Goal: Transaction & Acquisition: Purchase product/service

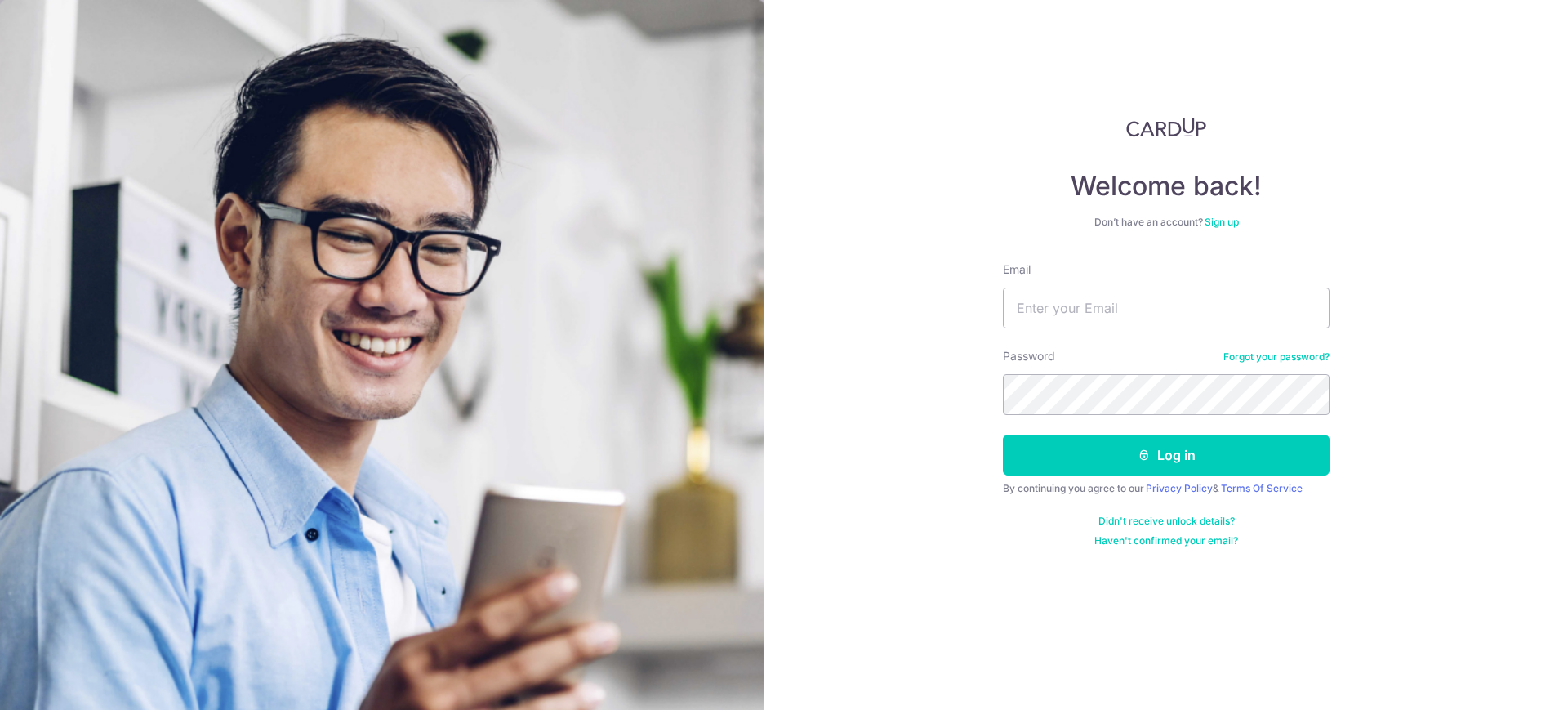
type input "[EMAIL_ADDRESS][DOMAIN_NAME]"
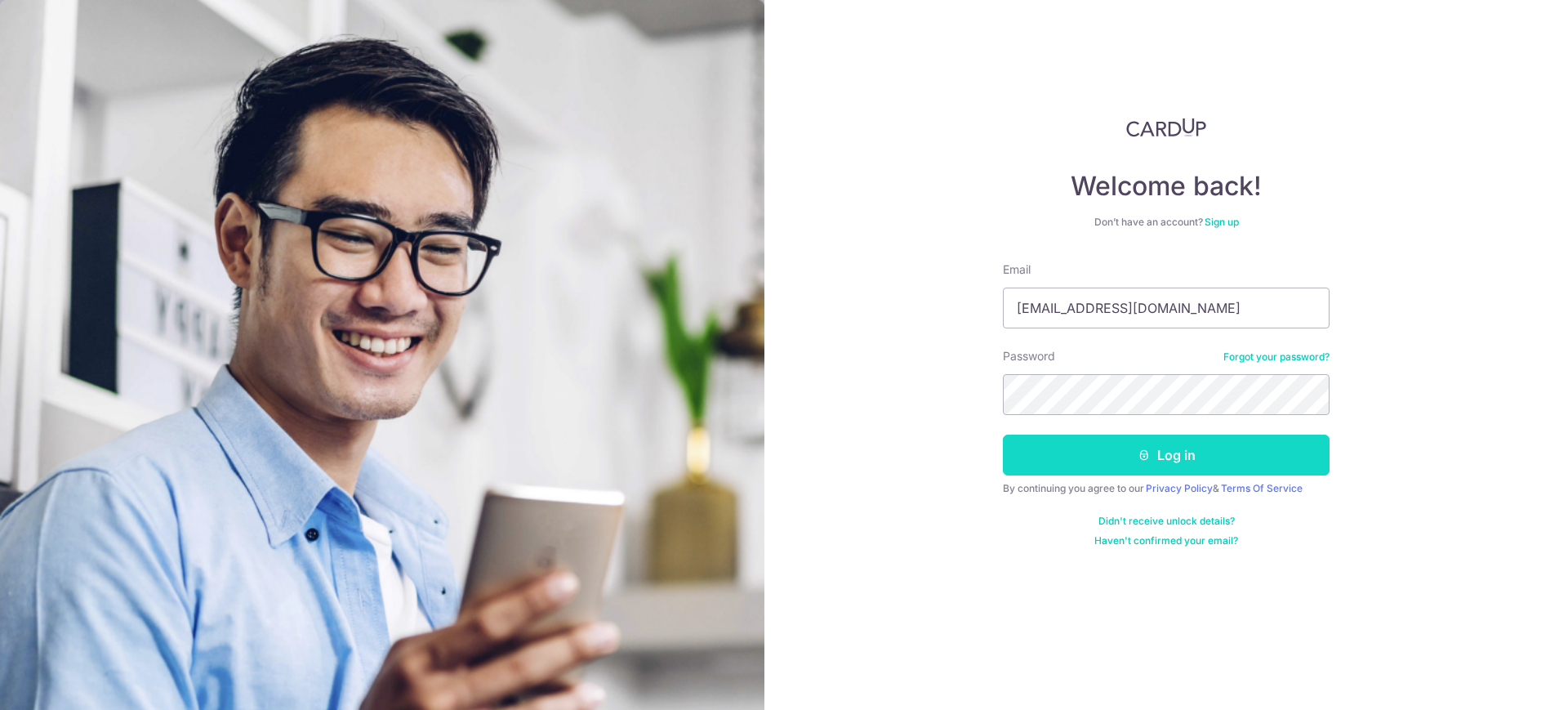
click at [1159, 455] on button "Log in" at bounding box center [1166, 455] width 327 height 41
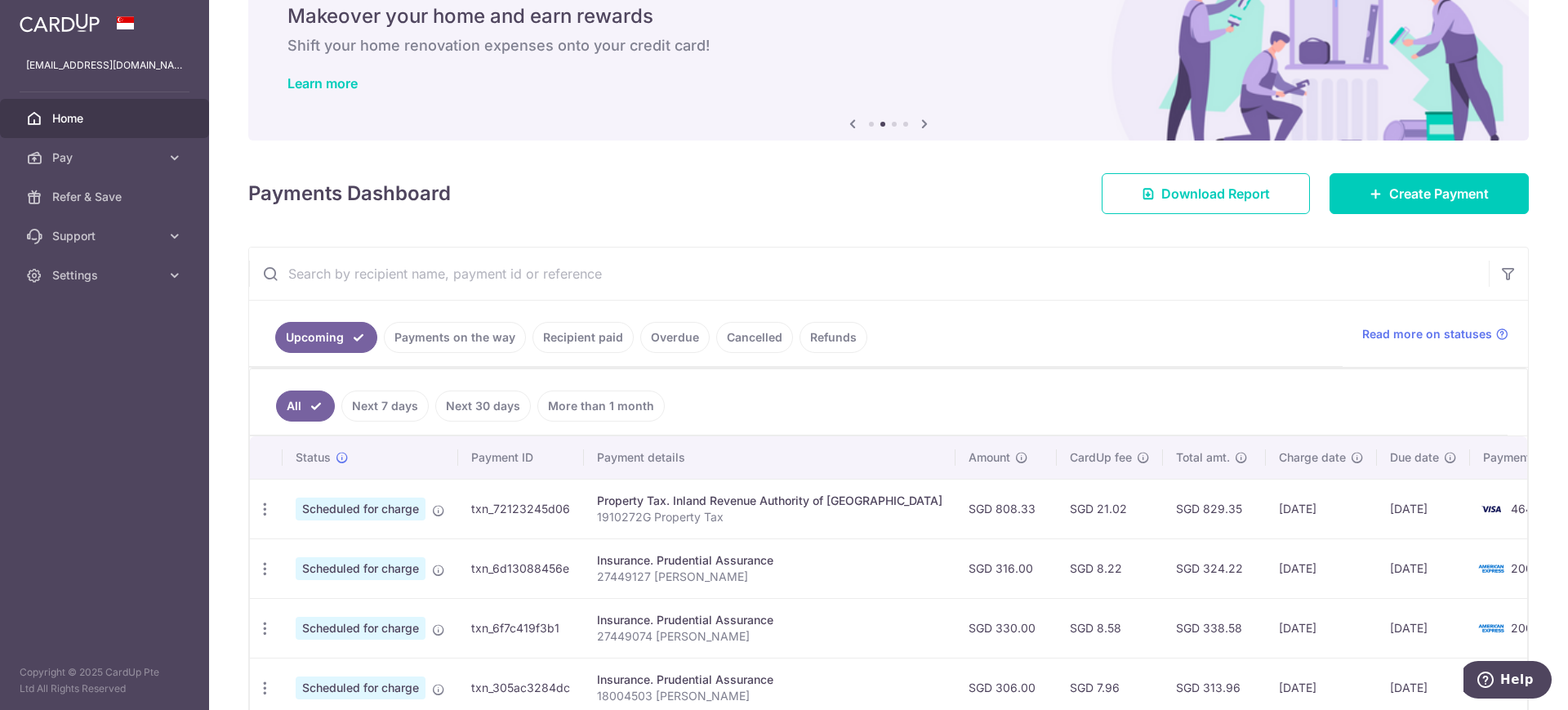
scroll to position [102, 0]
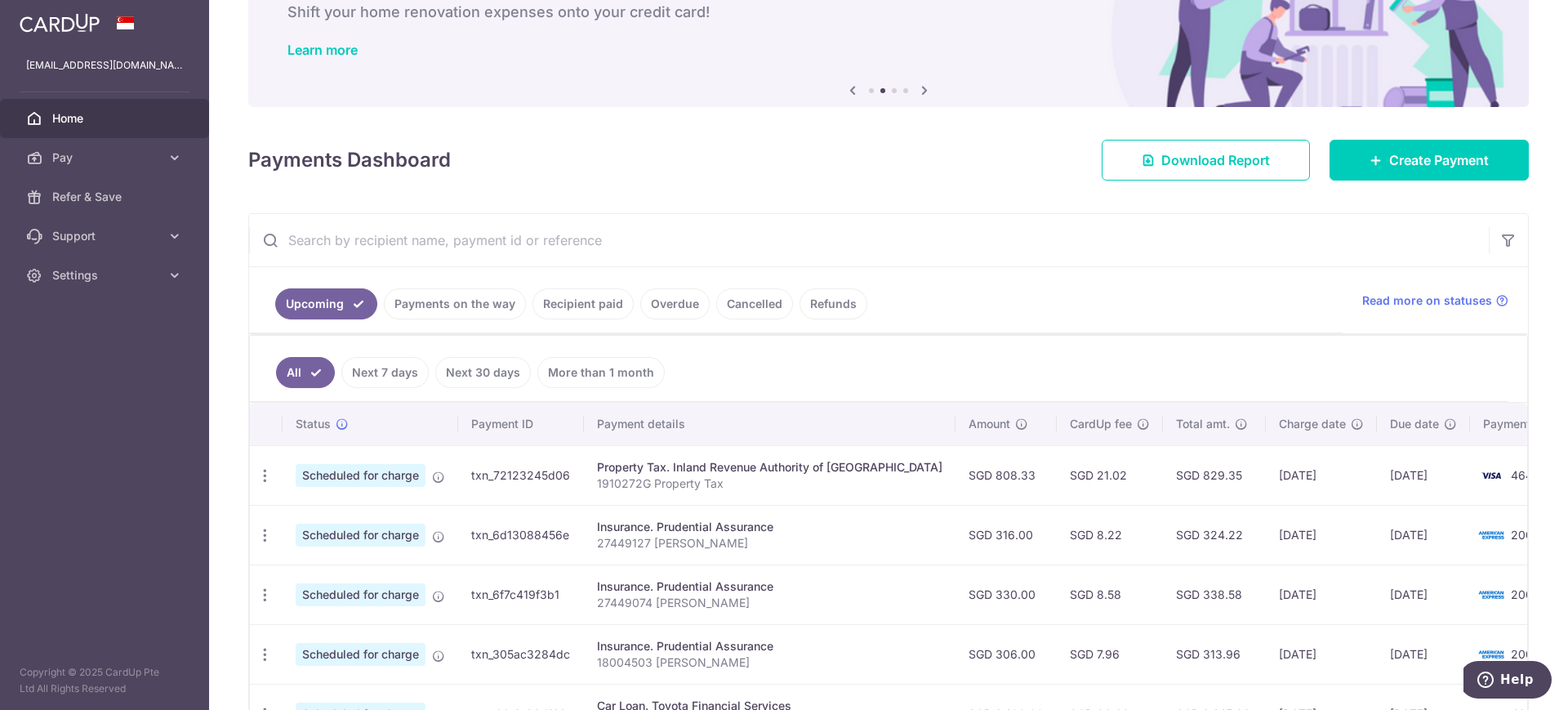
click at [384, 374] on link "Next 7 days" at bounding box center [385, 372] width 87 height 31
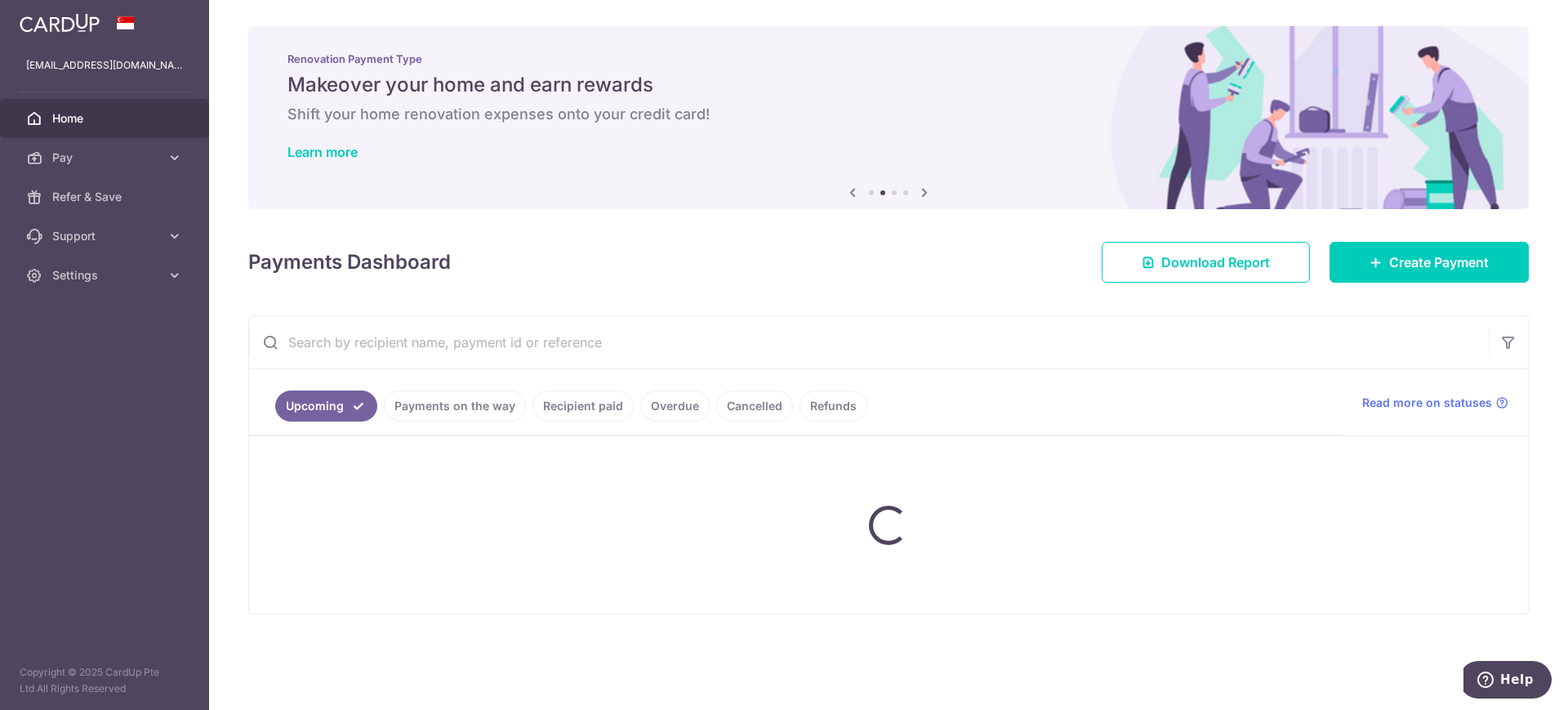
scroll to position [0, 0]
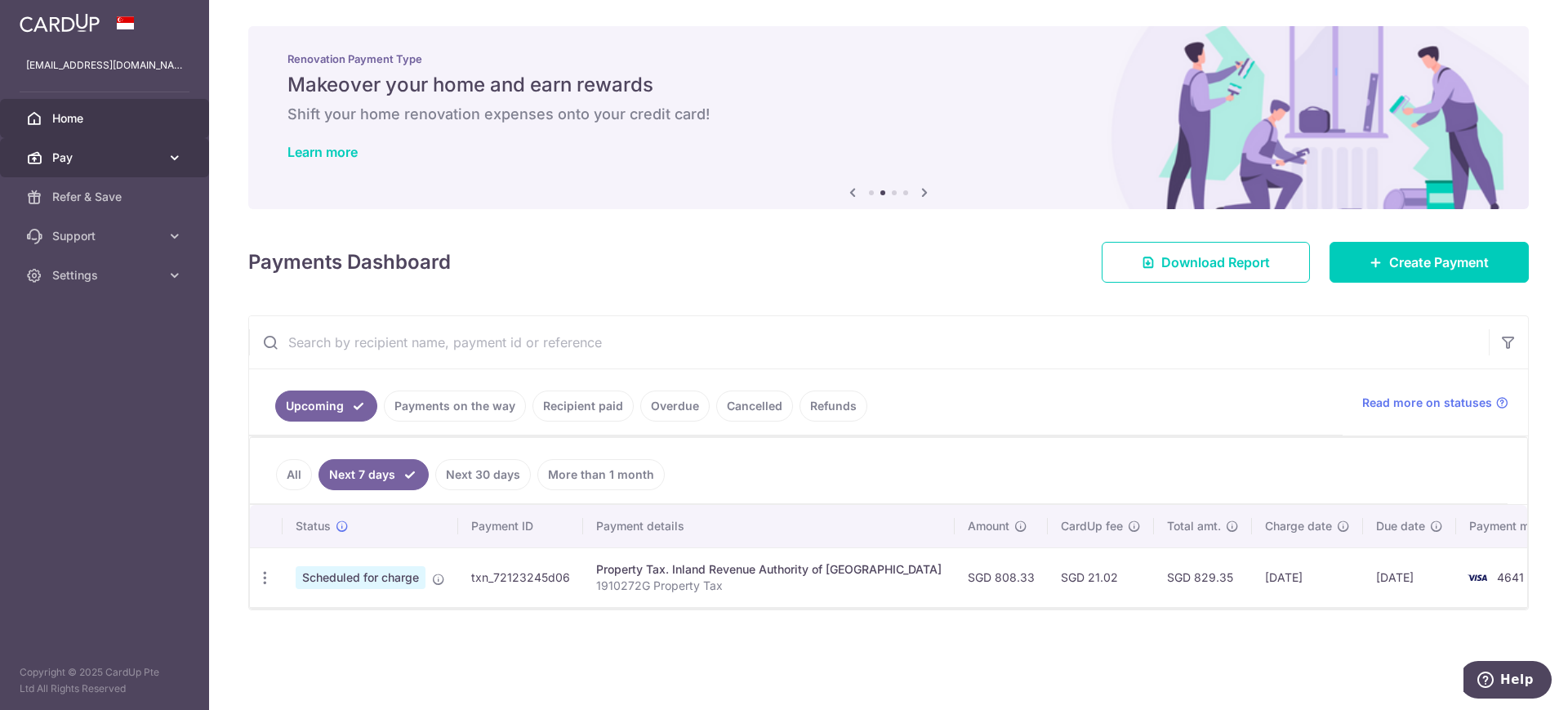
click at [65, 162] on span "Pay" at bounding box center [106, 157] width 108 height 16
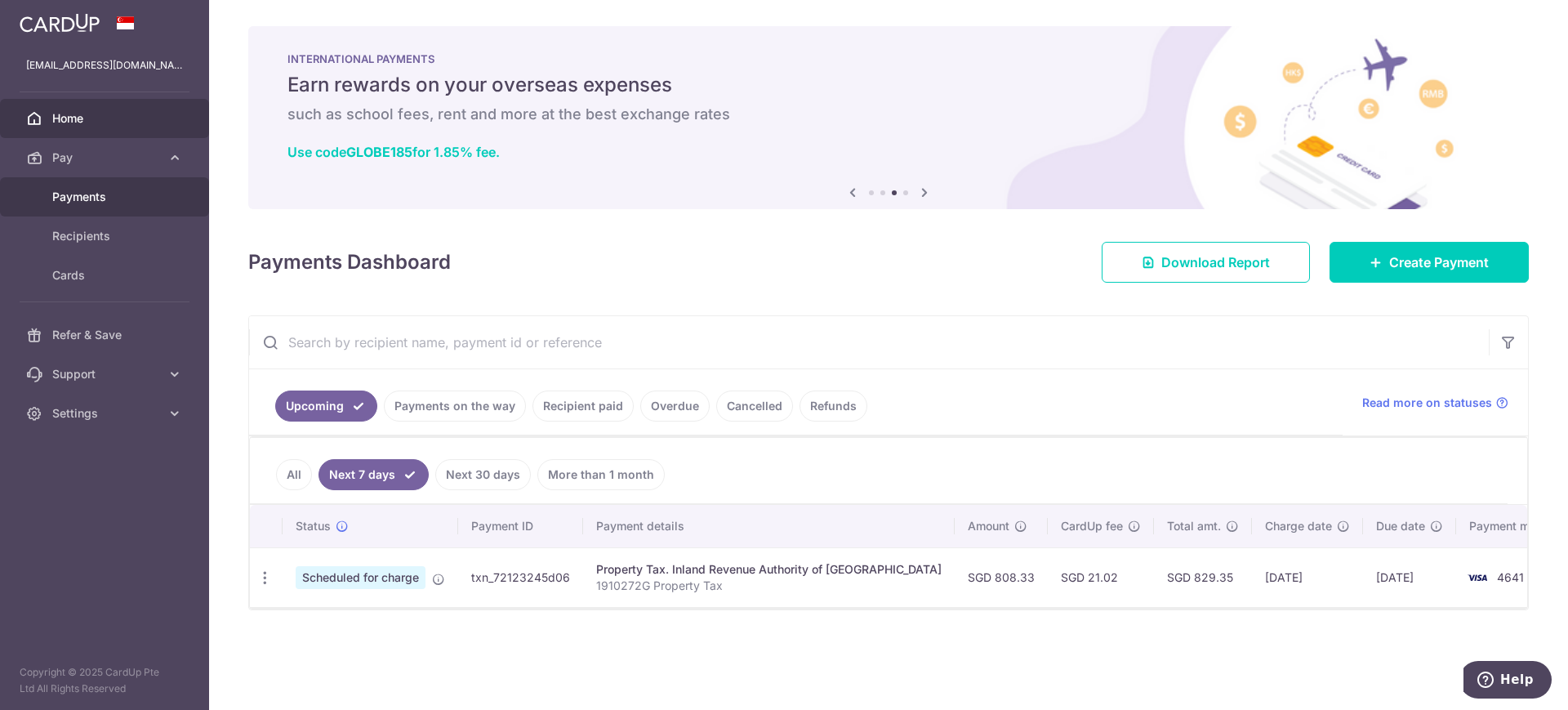
click at [94, 199] on span "Payments" at bounding box center [106, 197] width 108 height 16
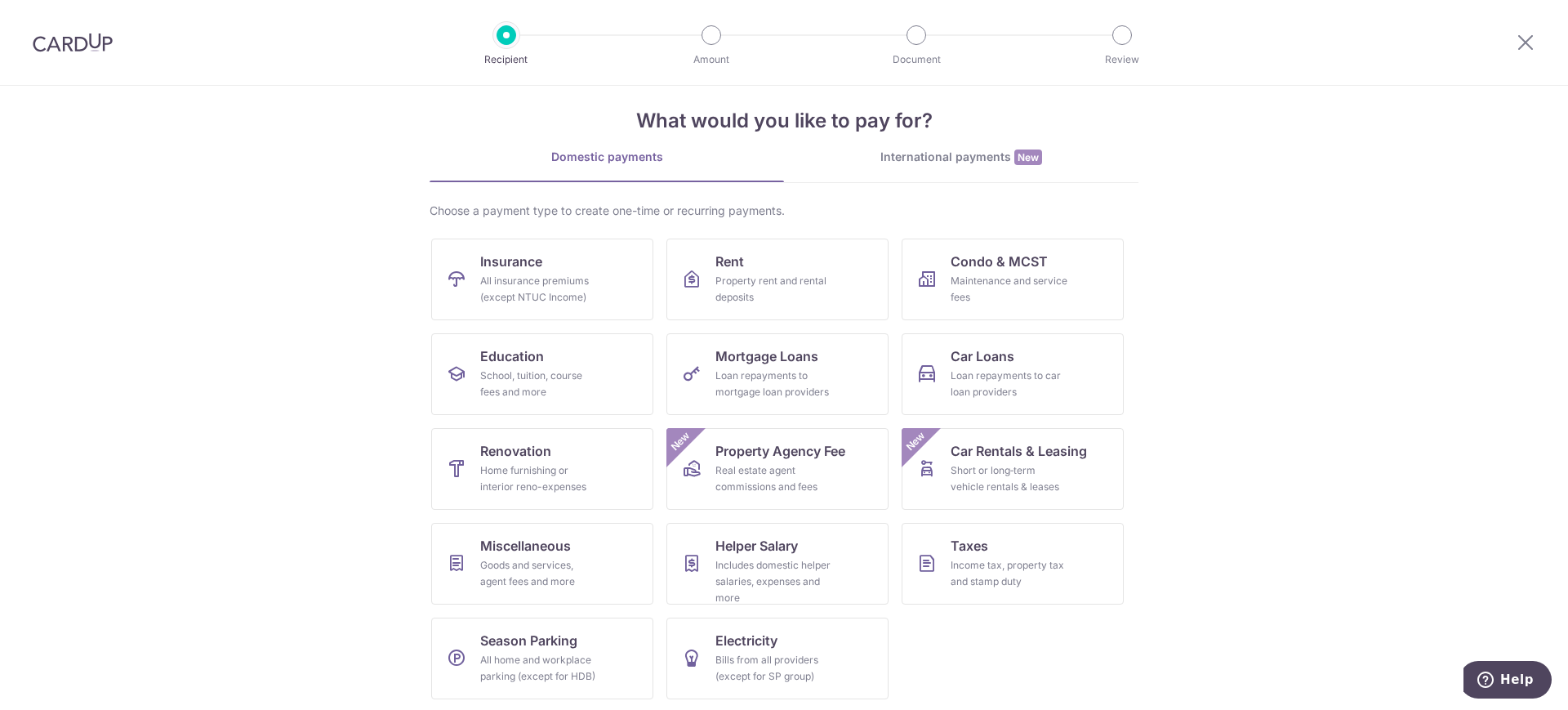
scroll to position [21, 0]
click at [501, 566] on div "Goods and services, agent fees and more" at bounding box center [539, 570] width 117 height 33
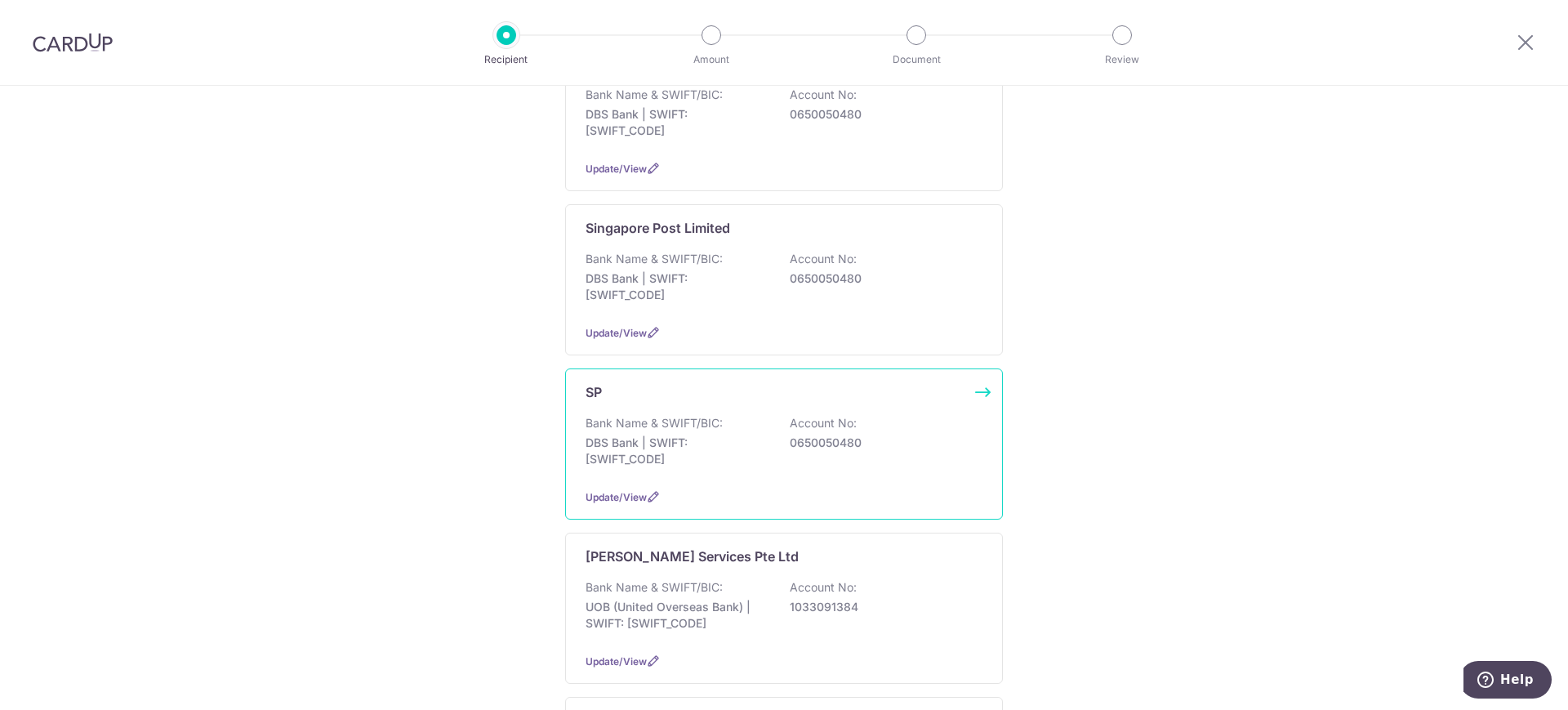
scroll to position [817, 0]
click at [605, 411] on p "Bank Name & SWIFT/BIC:" at bounding box center [653, 419] width 137 height 16
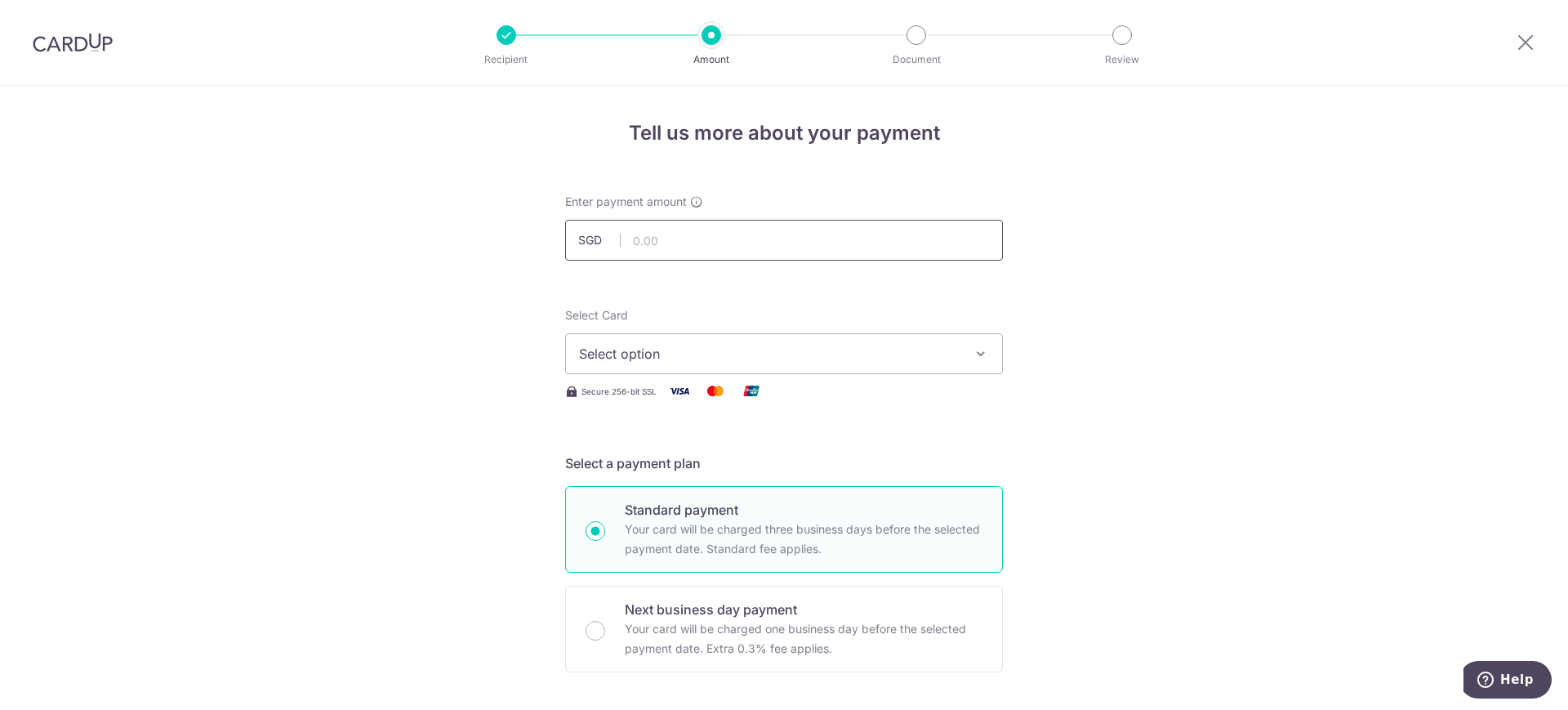
click at [646, 240] on input "text" at bounding box center [784, 240] width 438 height 41
type input "728.01"
click at [973, 353] on icon "button" at bounding box center [981, 353] width 16 height 16
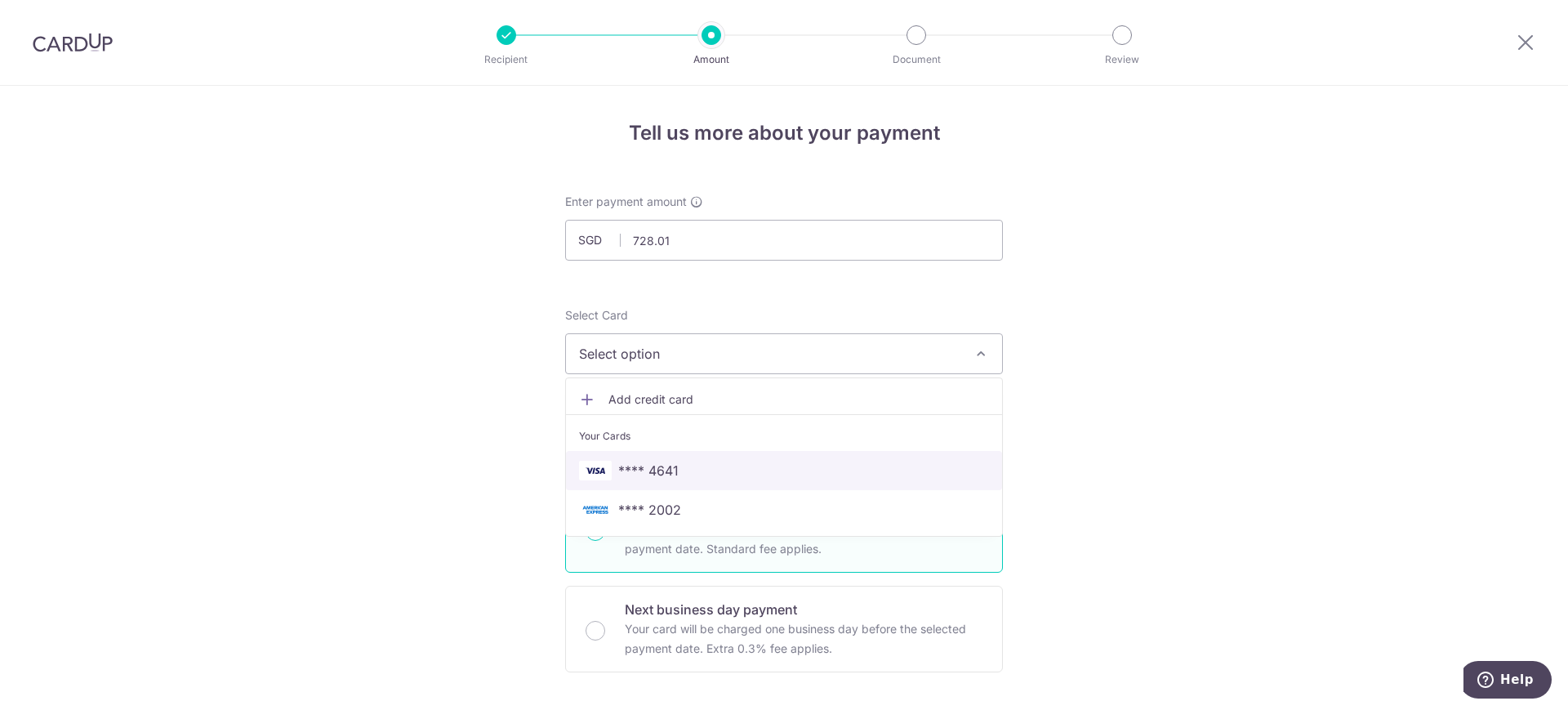
click at [668, 465] on span "**** 4641" at bounding box center [648, 471] width 60 height 19
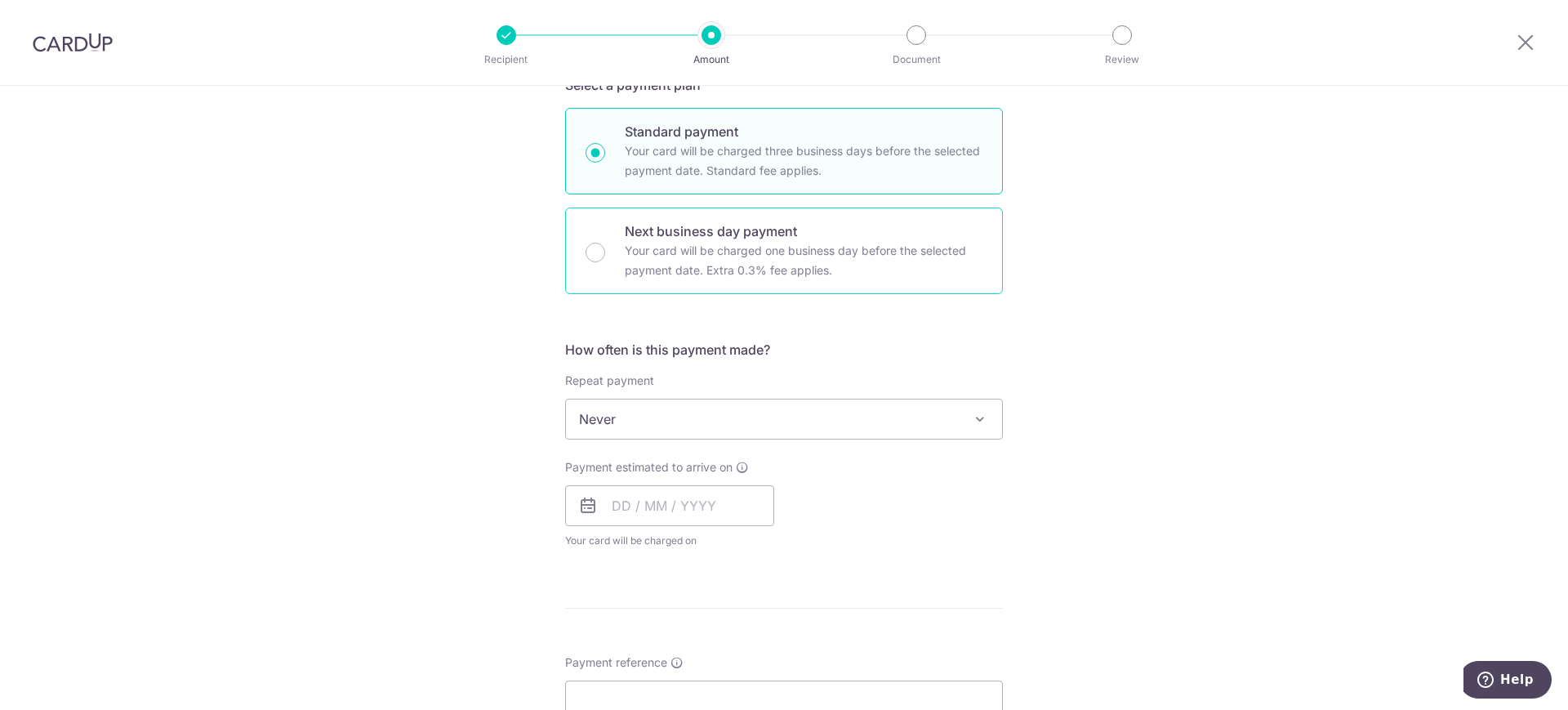
scroll to position [408, 0]
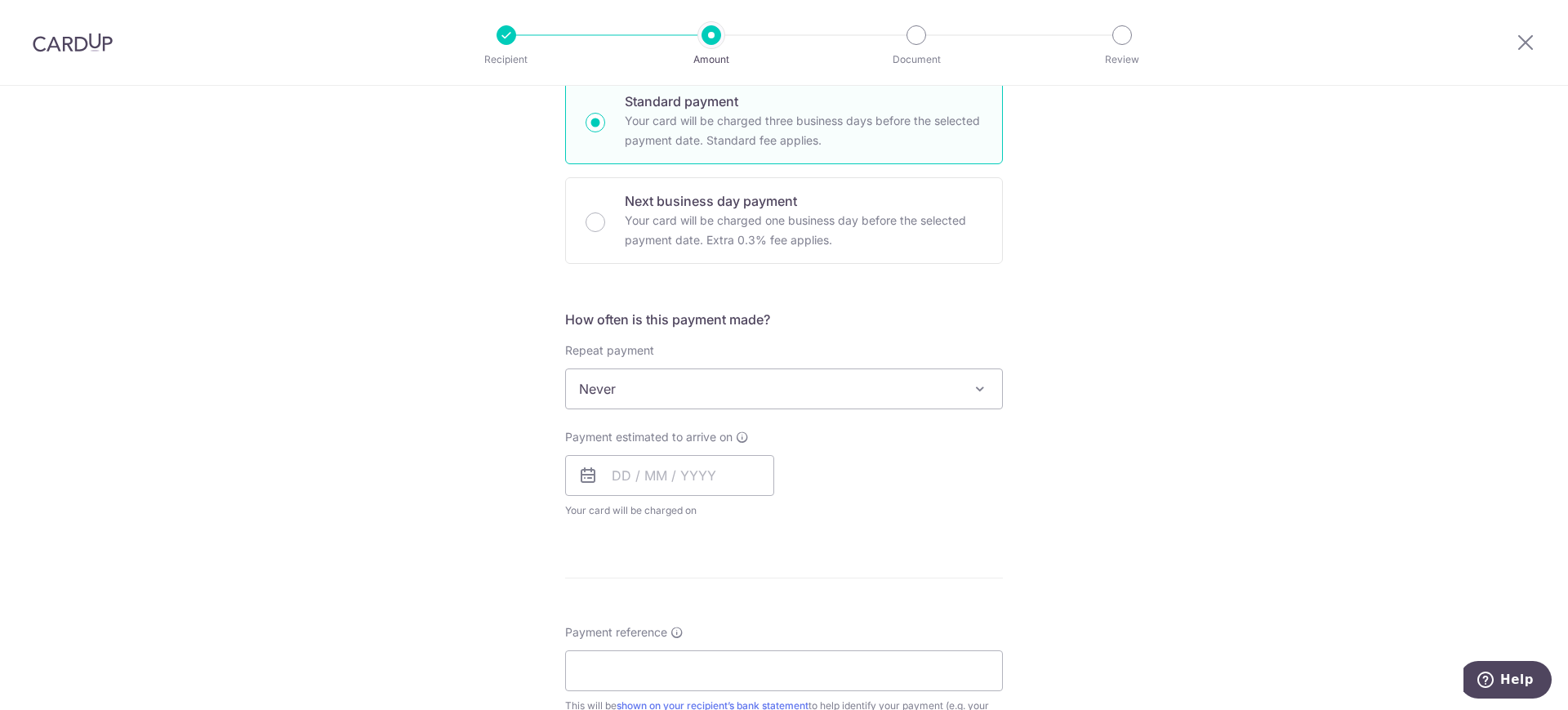
click at [582, 477] on icon at bounding box center [588, 475] width 19 height 19
click at [587, 477] on icon at bounding box center [588, 475] width 19 height 19
click at [610, 472] on input "text" at bounding box center [669, 475] width 209 height 41
click at [1047, 480] on div "Tell us more about your payment Enter payment amount SGD 728.01 728.01 Select C…" at bounding box center [784, 416] width 1568 height 1477
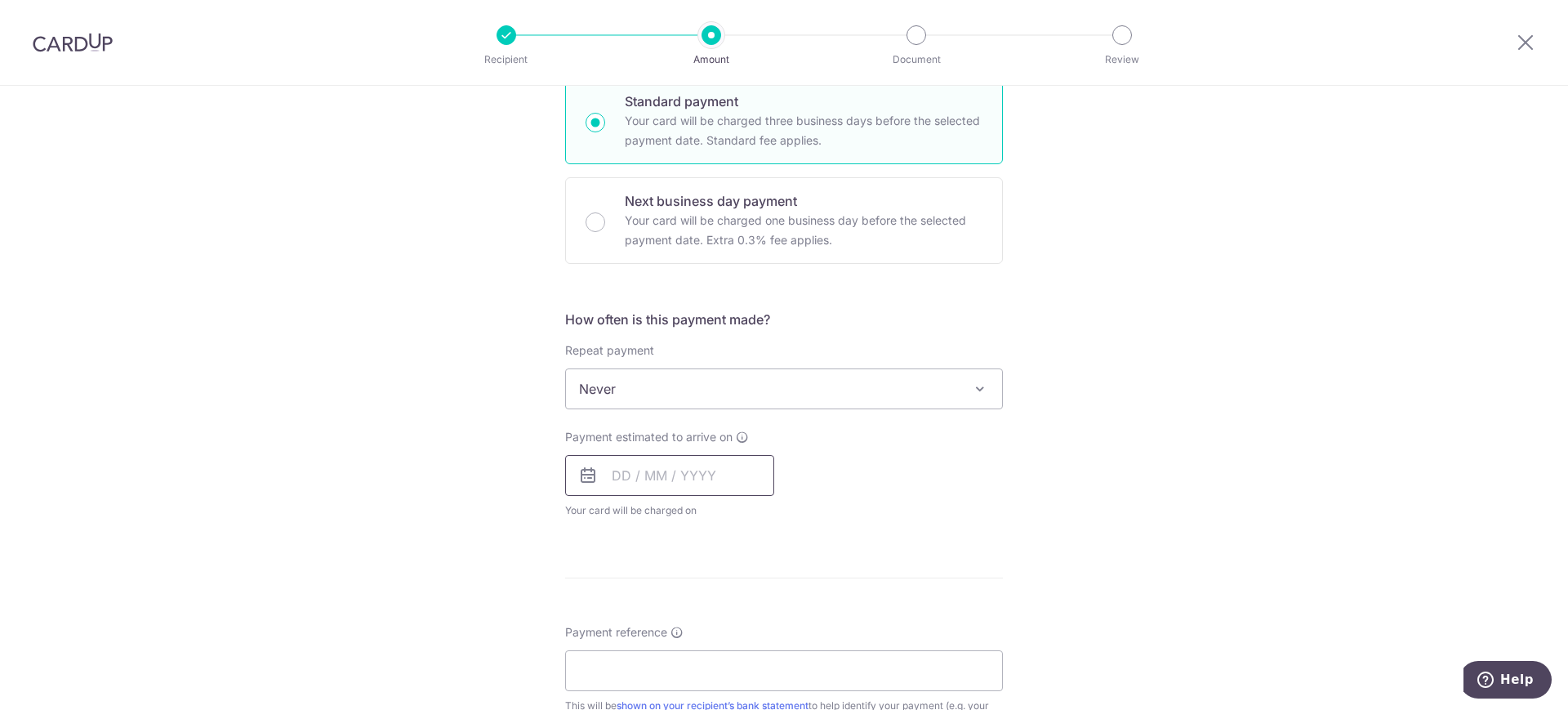
click at [644, 472] on input "text" at bounding box center [669, 475] width 209 height 41
click at [622, 685] on link "22" at bounding box center [631, 690] width 26 height 26
type input "22/09/2025"
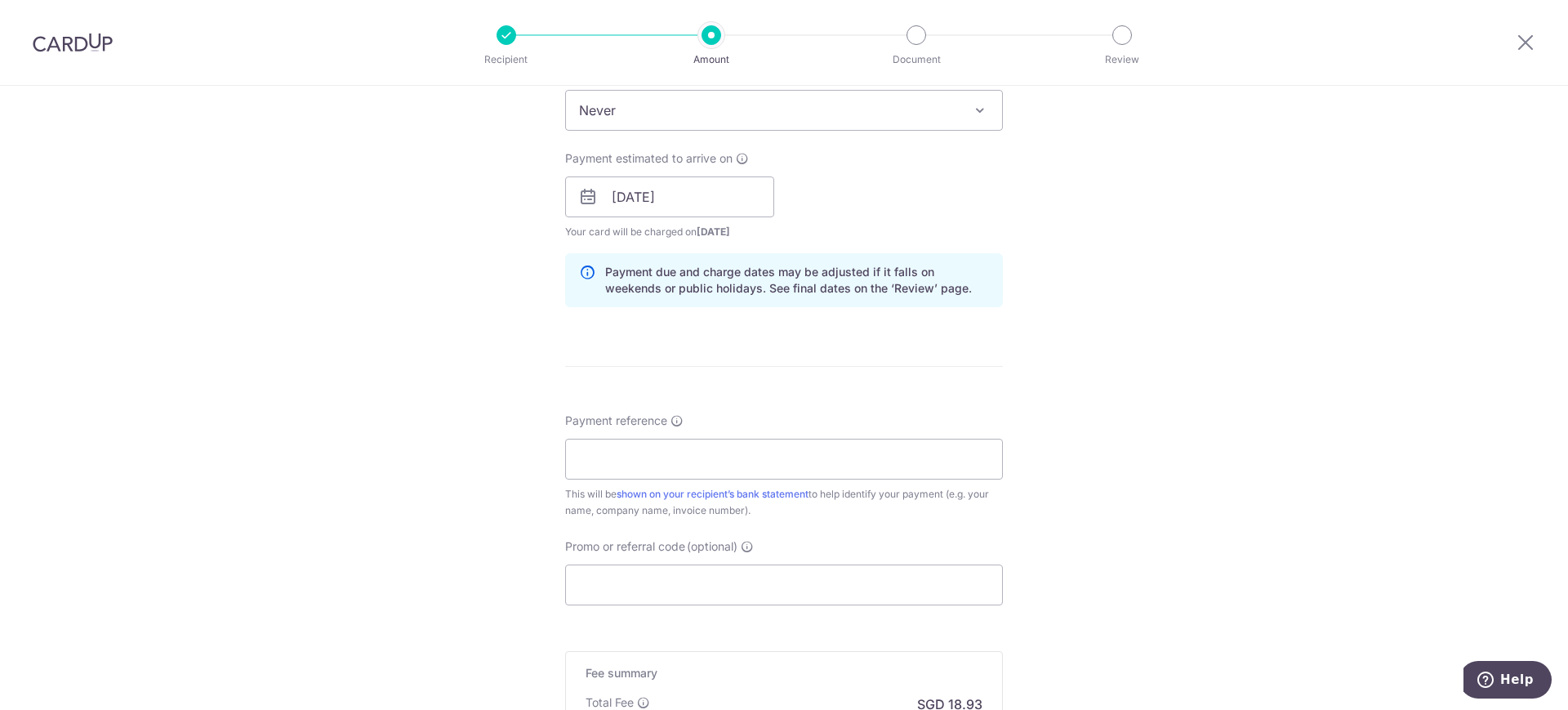
scroll to position [817, 0]
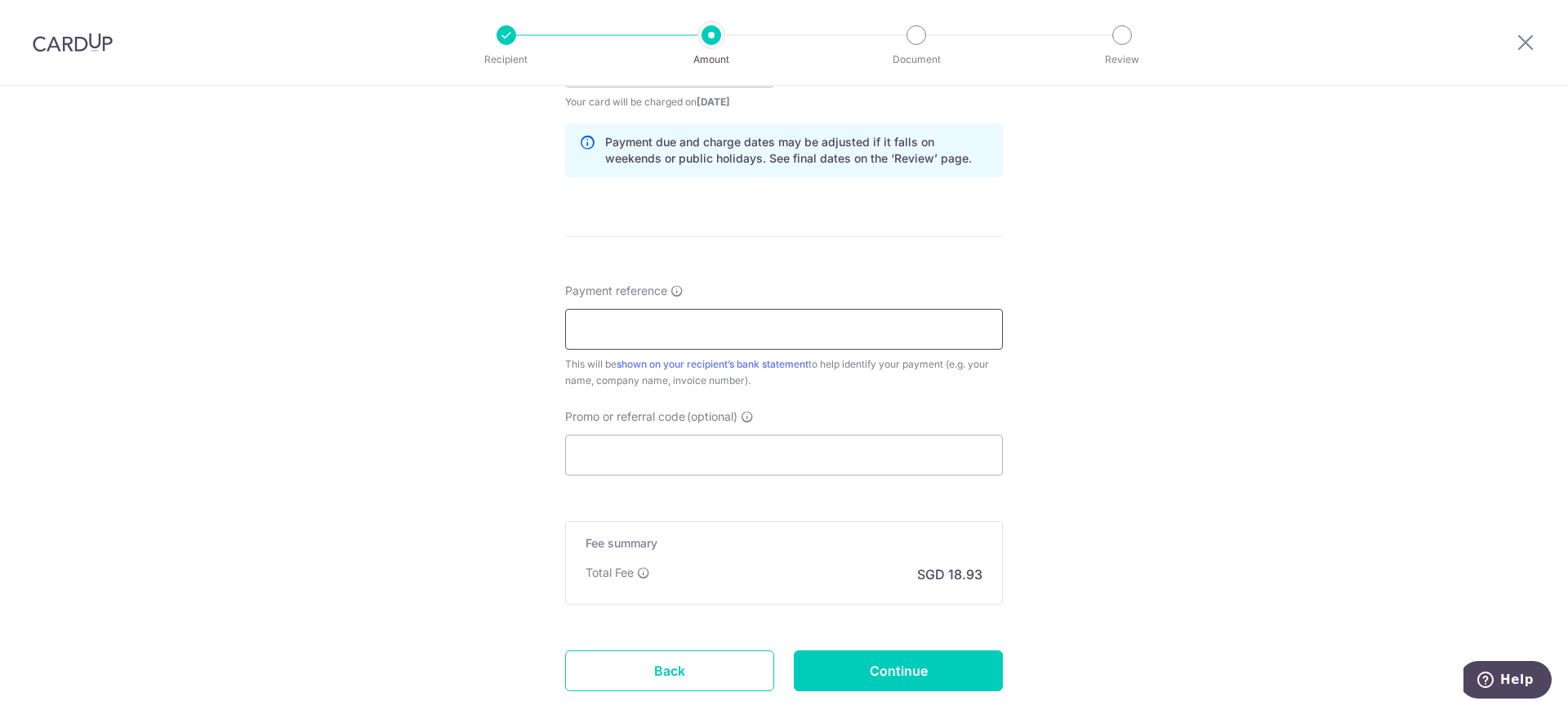
click at [702, 337] on input "Payment reference" at bounding box center [784, 329] width 438 height 41
type input "SP8911304148"
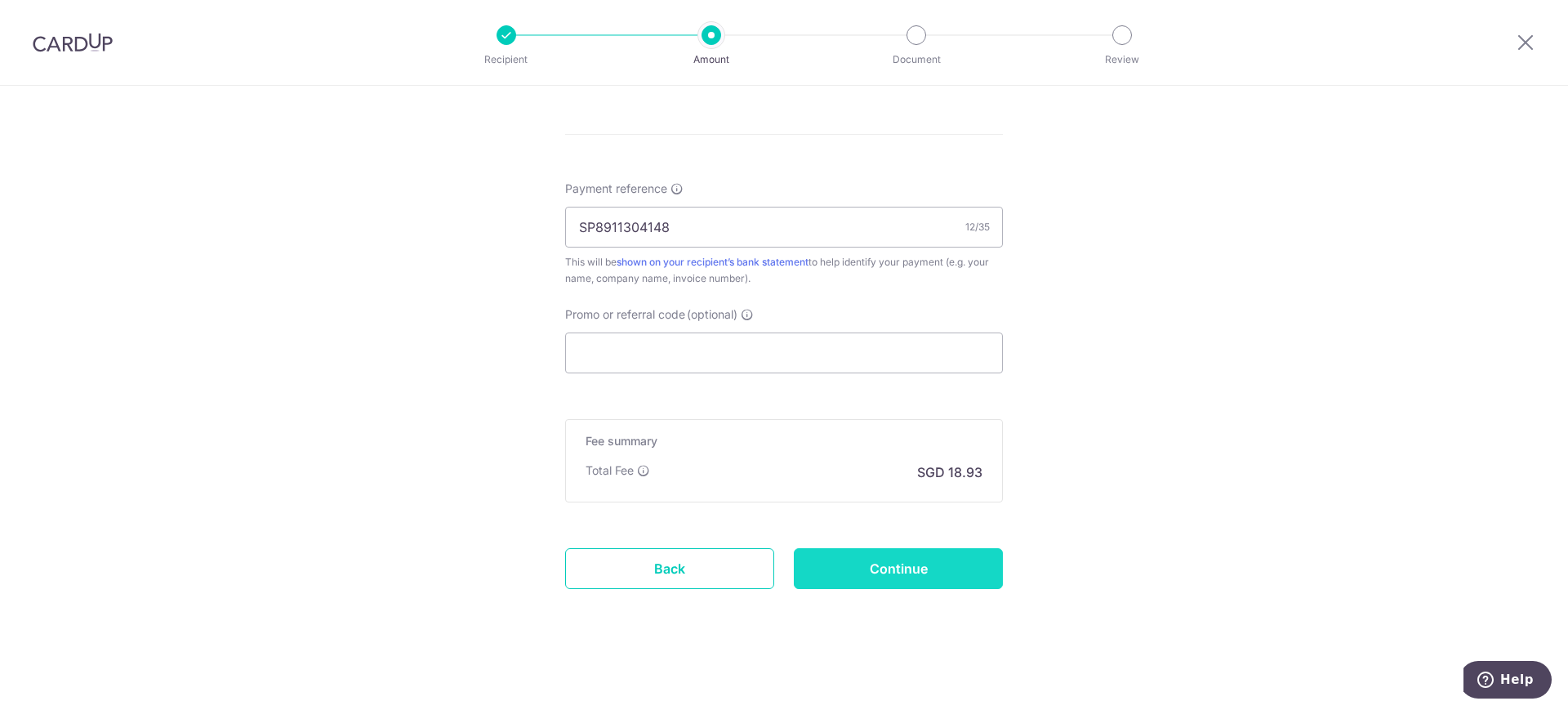
click at [897, 563] on input "Continue" at bounding box center [898, 569] width 209 height 41
type input "Create Schedule"
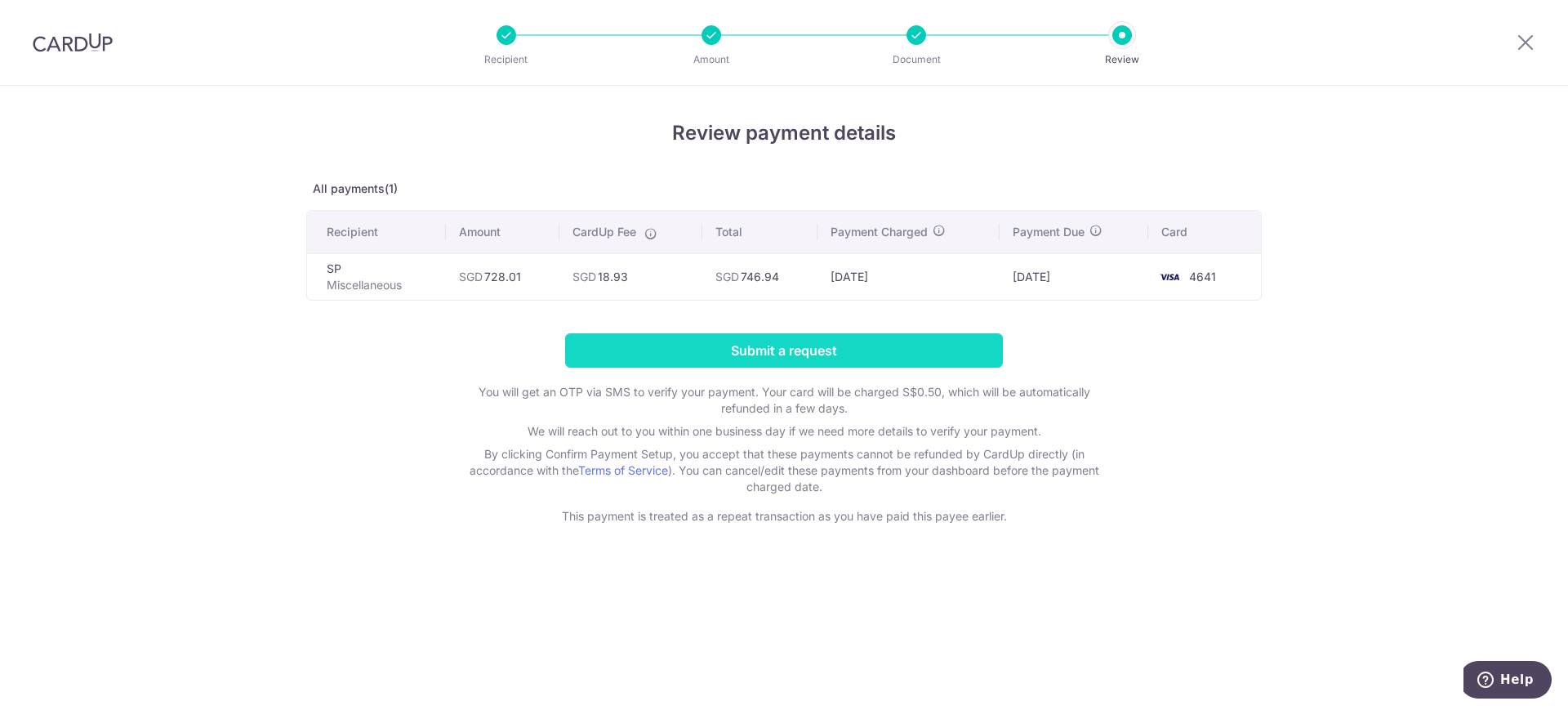
click at [778, 344] on input "Submit a request" at bounding box center [784, 350] width 438 height 34
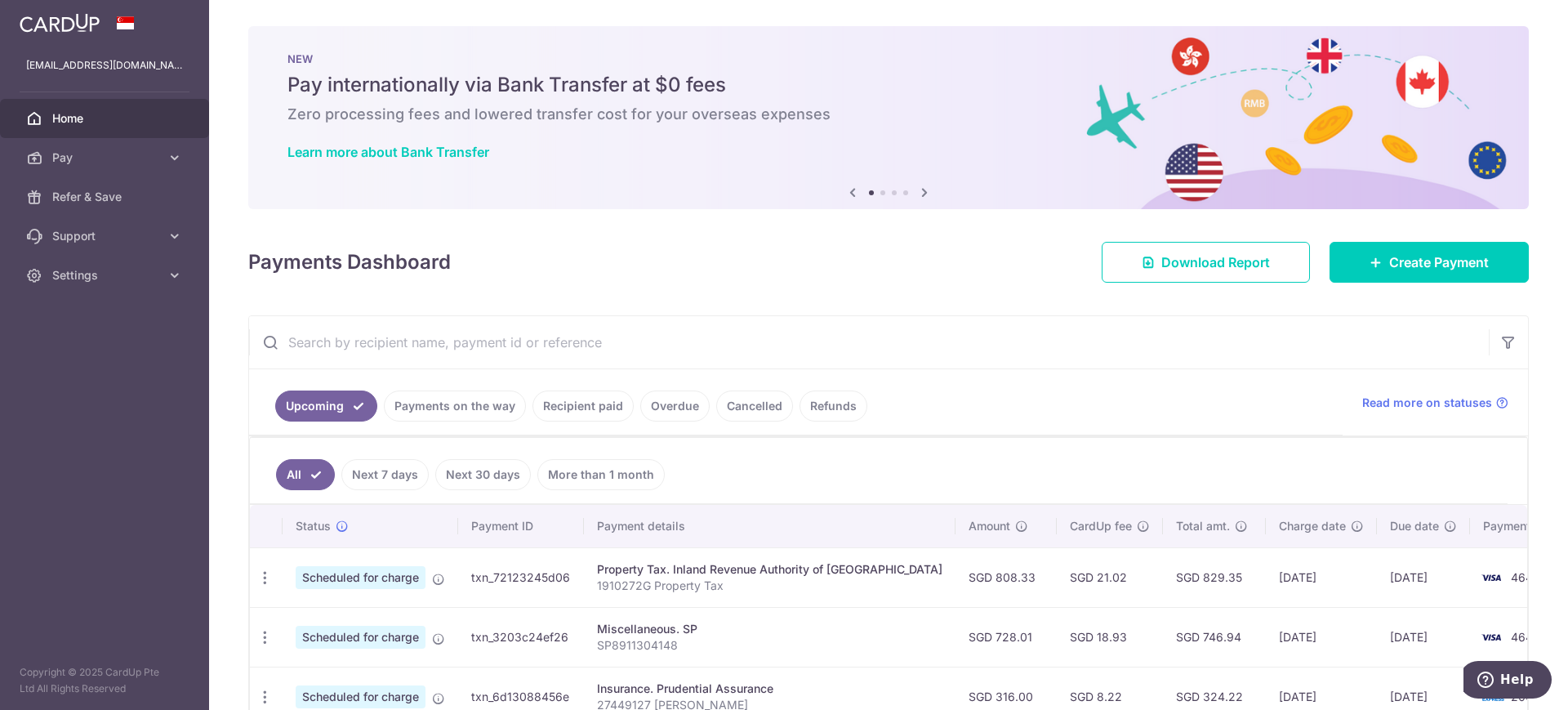
click at [374, 472] on link "Next 7 days" at bounding box center [385, 474] width 87 height 31
